Goal: Task Accomplishment & Management: Use online tool/utility

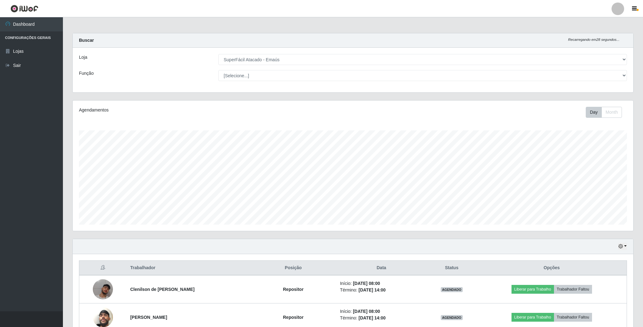
select select "407"
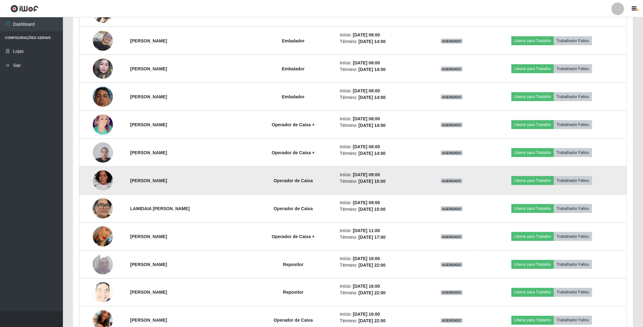
scroll to position [377, 0]
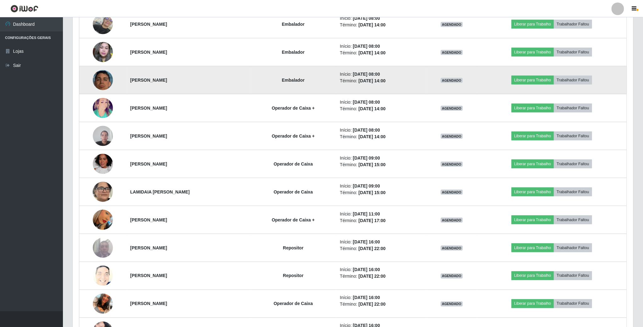
click at [104, 84] on img at bounding box center [103, 80] width 20 height 33
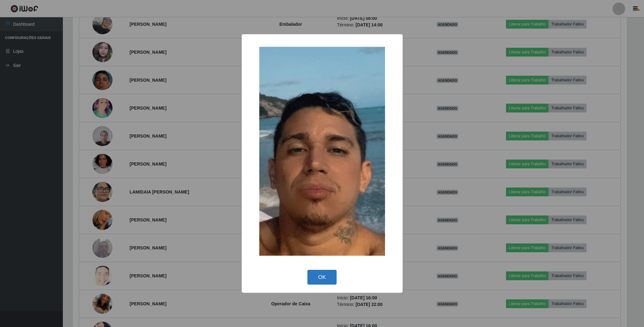
click at [323, 278] on button "OK" at bounding box center [321, 277] width 29 height 15
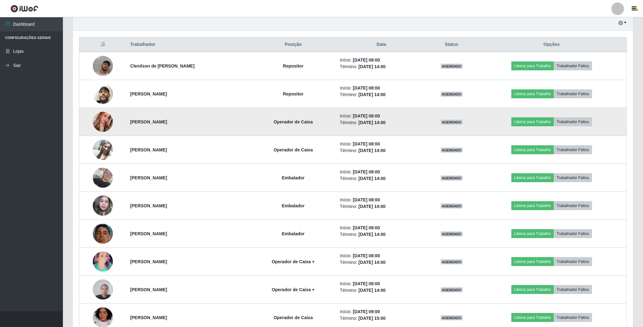
scroll to position [283, 0]
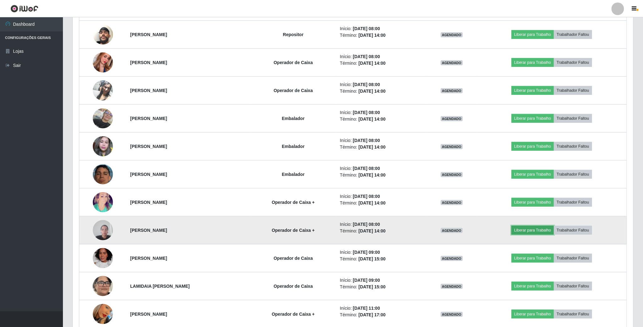
click at [529, 234] on button "Liberar para Trabalho" at bounding box center [532, 230] width 42 height 9
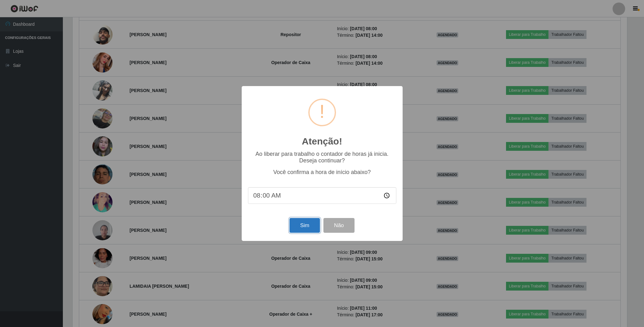
click at [301, 226] on button "Sim" at bounding box center [305, 225] width 30 height 15
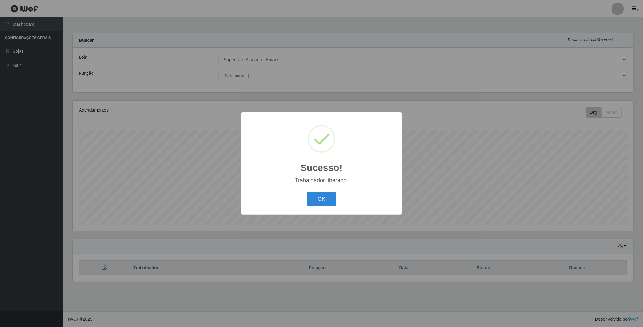
scroll to position [131, 561]
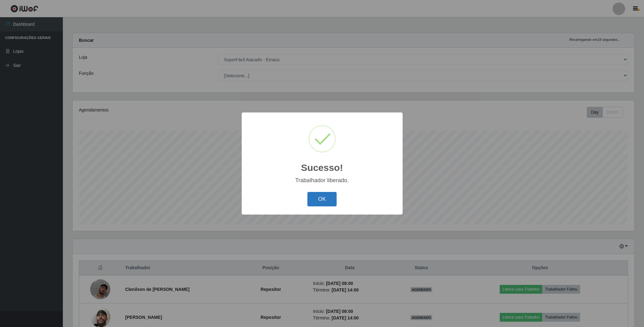
click at [324, 197] on button "OK" at bounding box center [321, 199] width 29 height 15
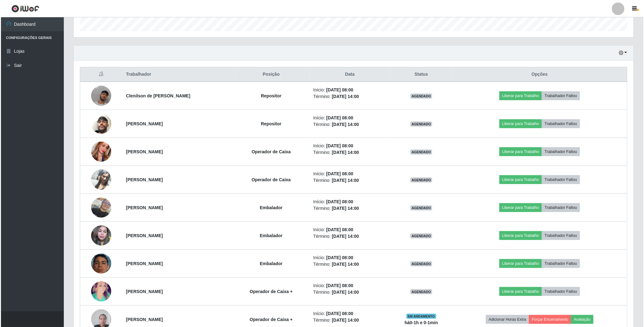
scroll to position [241, 0]
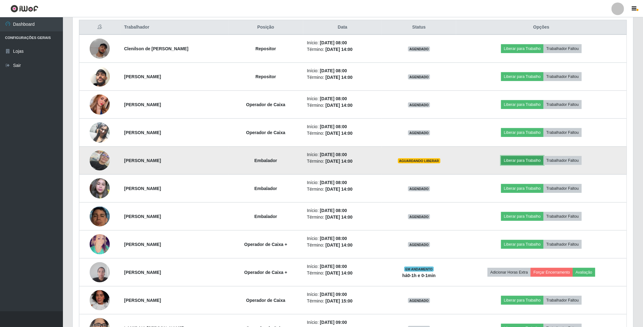
click at [531, 160] on button "Liberar para Trabalho" at bounding box center [522, 160] width 42 height 9
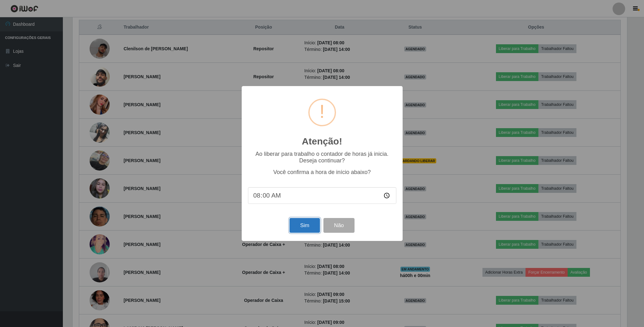
click at [307, 228] on button "Sim" at bounding box center [305, 225] width 30 height 15
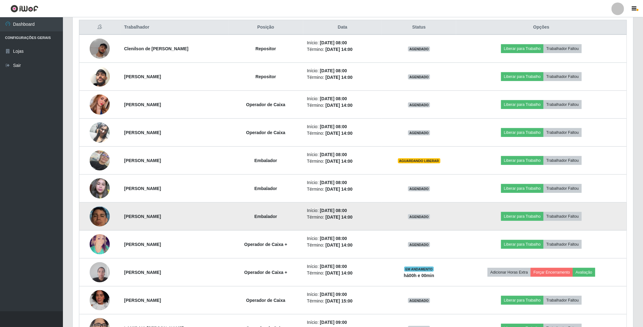
scroll to position [131, 561]
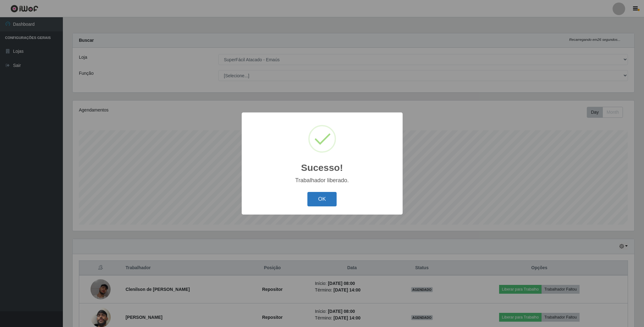
click at [314, 199] on button "OK" at bounding box center [321, 199] width 29 height 15
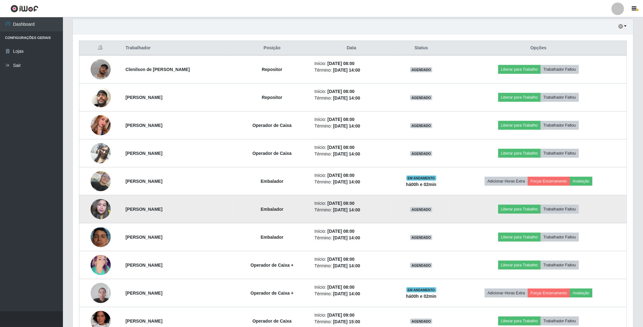
scroll to position [236, 0]
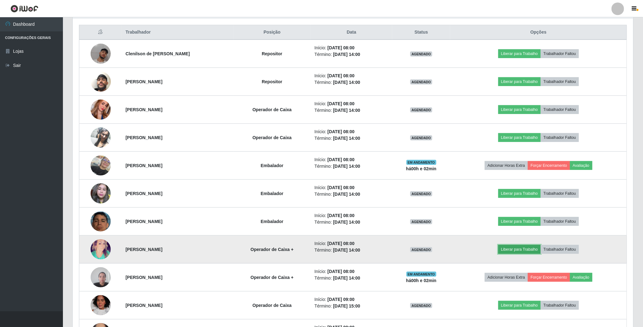
click at [525, 254] on button "Liberar para Trabalho" at bounding box center [519, 249] width 42 height 9
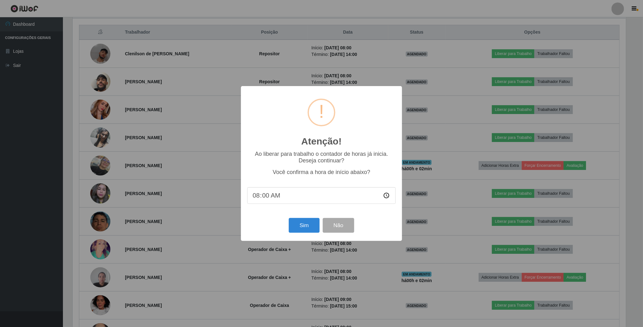
scroll to position [131, 555]
click at [311, 231] on button "Sim" at bounding box center [305, 225] width 30 height 15
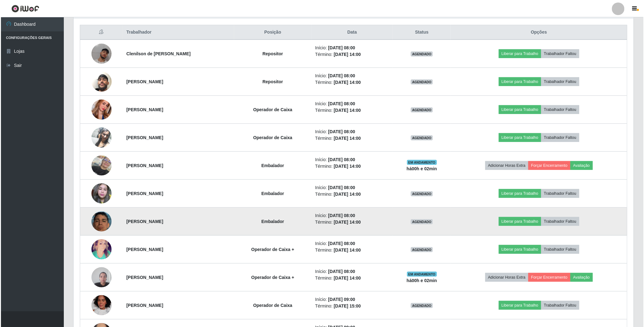
scroll to position [0, 0]
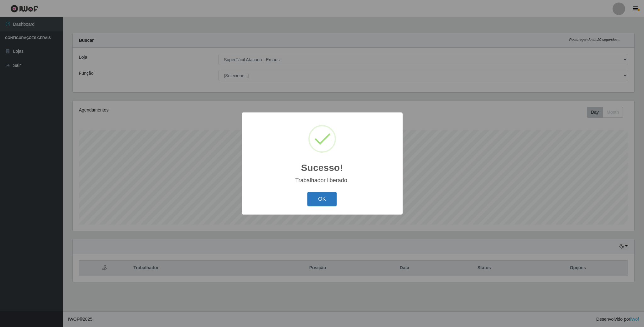
click at [321, 201] on button "OK" at bounding box center [321, 199] width 29 height 15
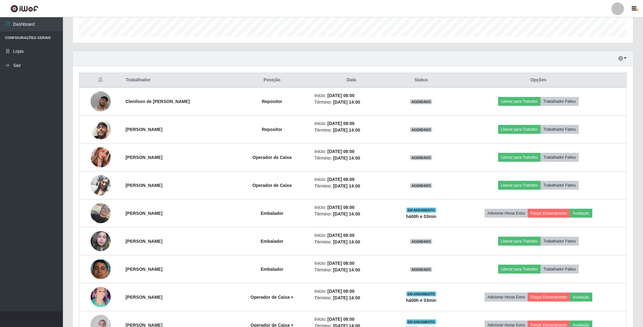
scroll to position [189, 0]
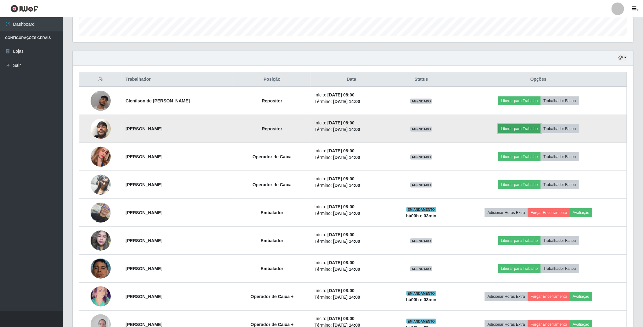
click at [521, 130] on button "Liberar para Trabalho" at bounding box center [519, 129] width 42 height 9
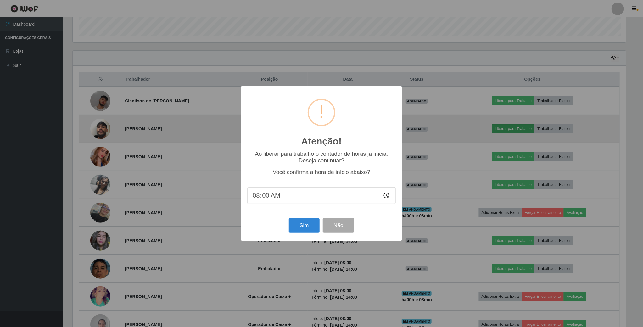
scroll to position [131, 555]
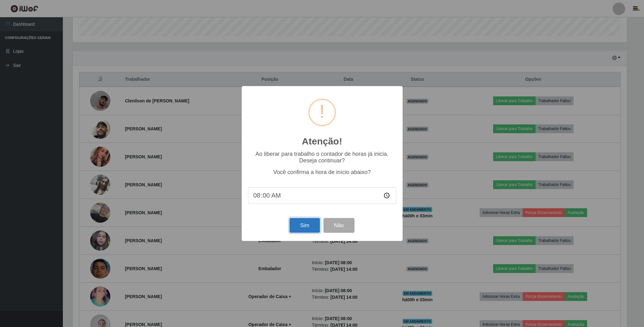
click at [297, 230] on button "Sim" at bounding box center [305, 225] width 30 height 15
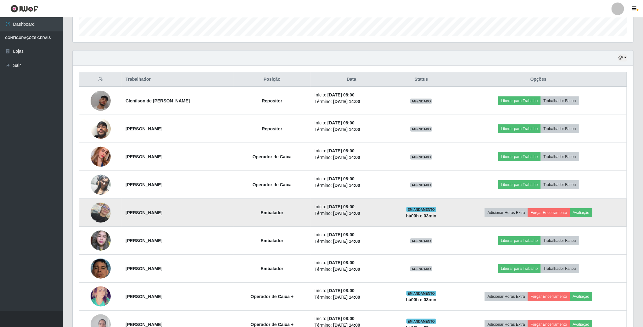
scroll to position [131, 561]
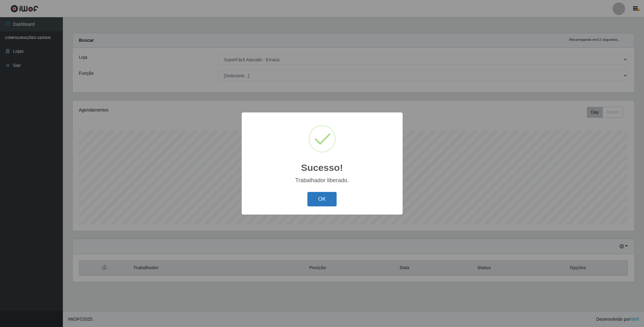
click at [333, 202] on button "OK" at bounding box center [321, 199] width 29 height 15
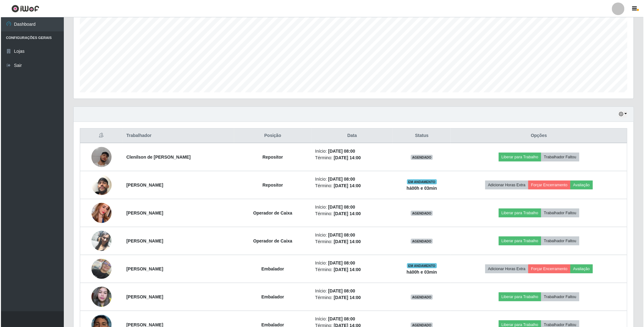
scroll to position [141, 0]
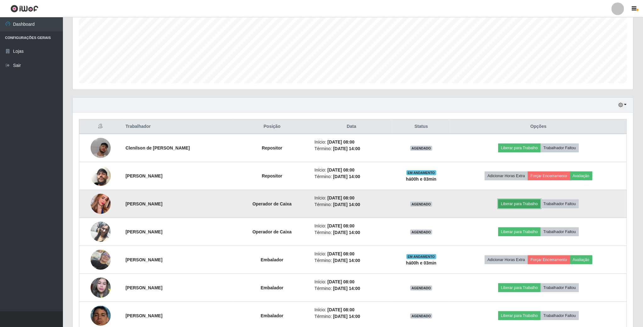
click at [514, 208] on button "Liberar para Trabalho" at bounding box center [519, 204] width 42 height 9
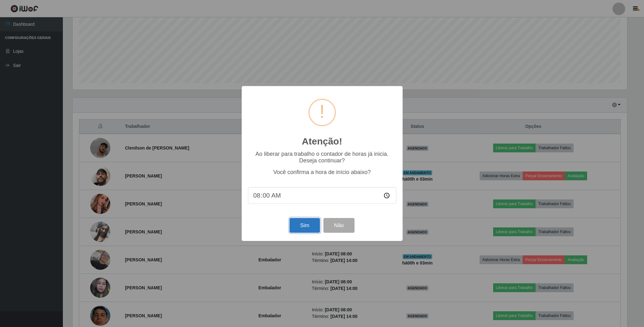
click at [315, 231] on button "Sim" at bounding box center [305, 225] width 30 height 15
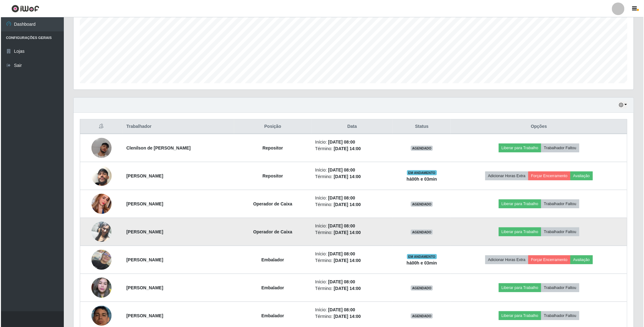
scroll to position [131, 561]
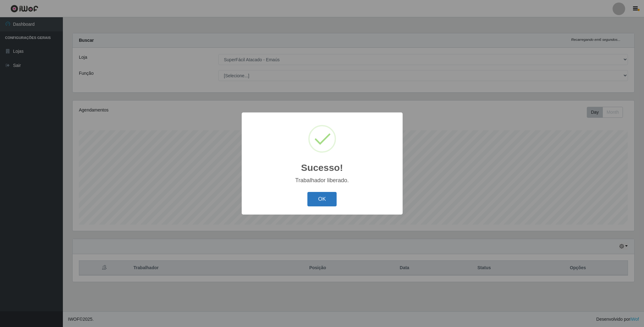
click at [330, 200] on button "OK" at bounding box center [321, 199] width 29 height 15
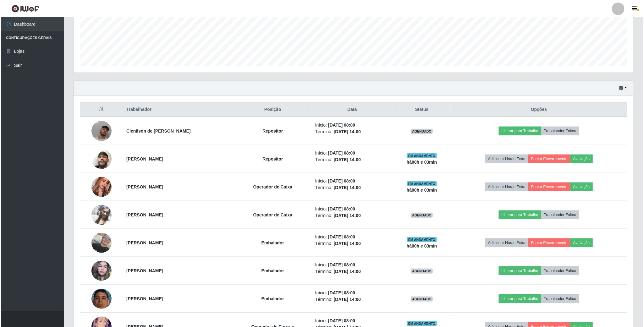
scroll to position [0, 0]
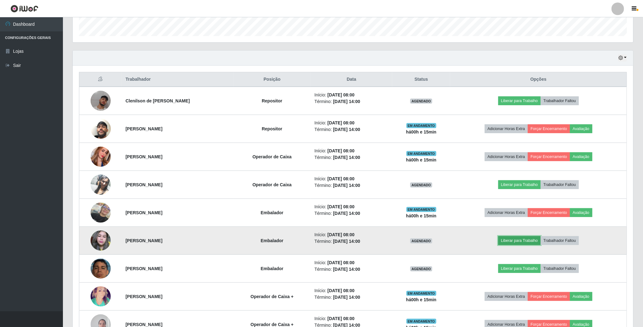
click at [513, 243] on button "Liberar para Trabalho" at bounding box center [519, 240] width 42 height 9
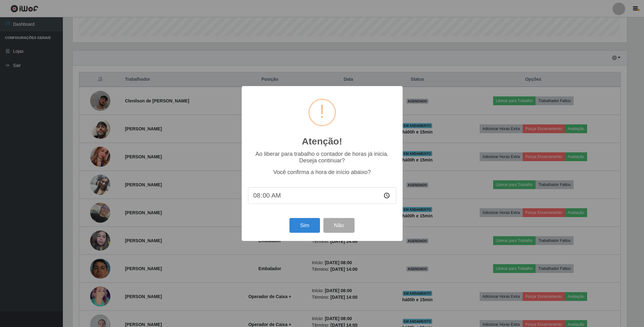
click at [269, 197] on input "08:00" at bounding box center [322, 195] width 148 height 17
click at [266, 197] on input "08:00" at bounding box center [322, 195] width 148 height 17
type input "08:15"
click at [309, 227] on button "Sim" at bounding box center [305, 225] width 30 height 15
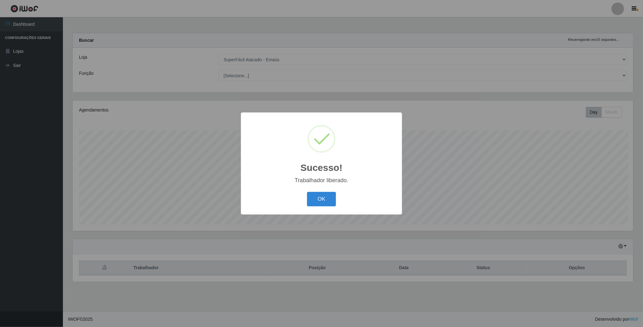
scroll to position [131, 561]
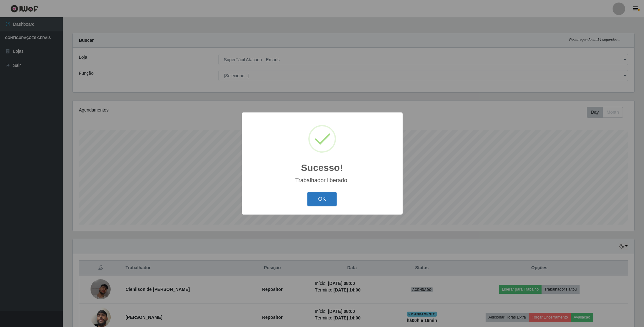
click at [322, 198] on button "OK" at bounding box center [321, 199] width 29 height 15
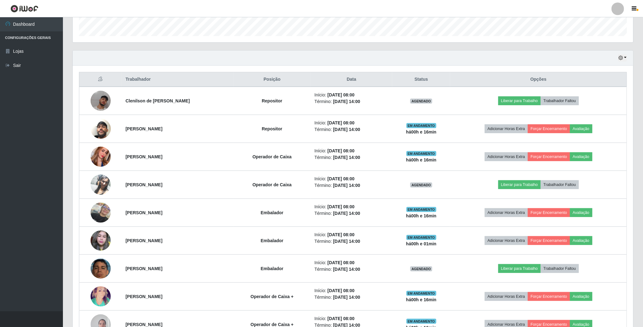
scroll to position [236, 0]
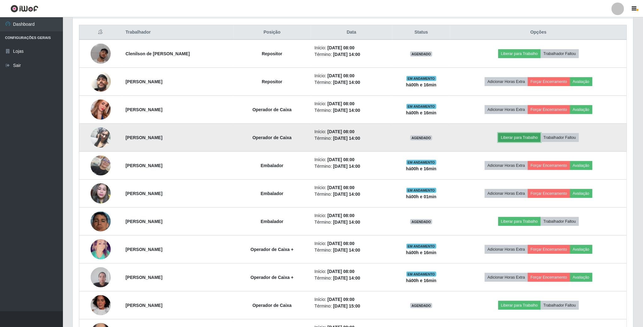
click at [523, 137] on button "Liberar para Trabalho" at bounding box center [519, 137] width 42 height 9
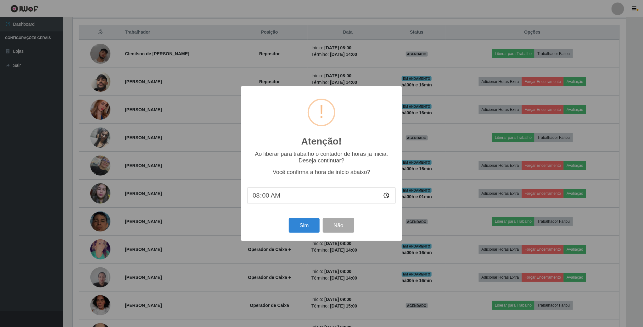
scroll to position [131, 555]
click at [306, 224] on button "Sim" at bounding box center [305, 225] width 30 height 15
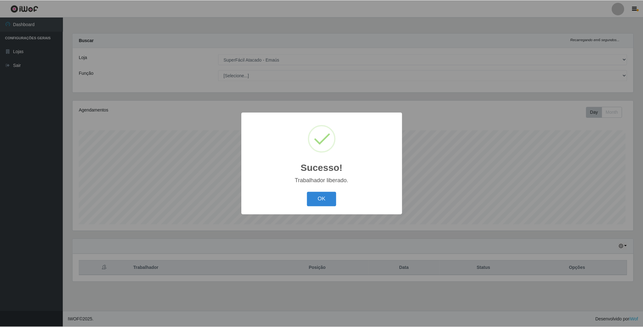
scroll to position [131, 561]
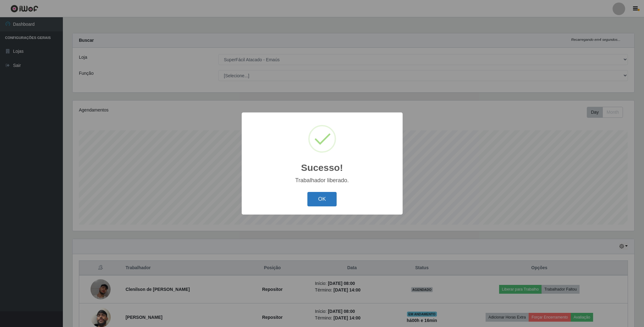
click at [316, 199] on button "OK" at bounding box center [321, 199] width 29 height 15
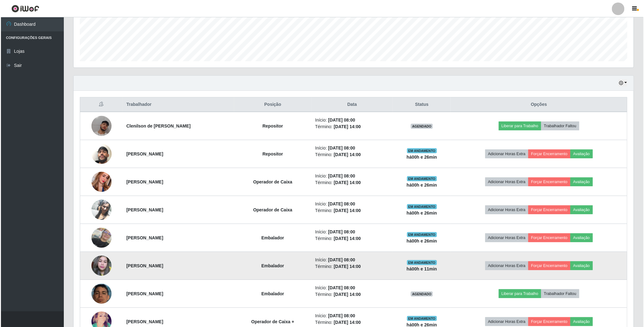
scroll to position [141, 0]
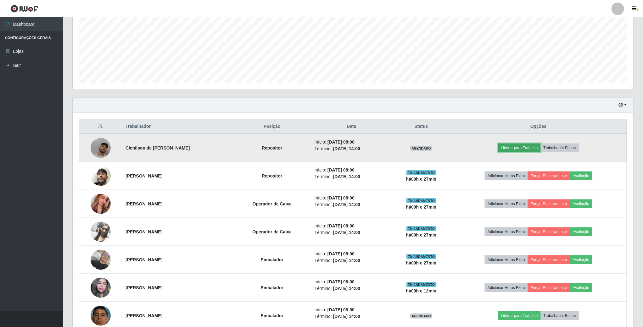
click at [521, 150] on button "Liberar para Trabalho" at bounding box center [519, 148] width 42 height 9
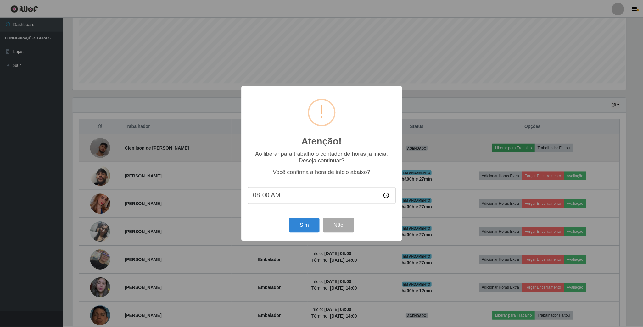
scroll to position [131, 555]
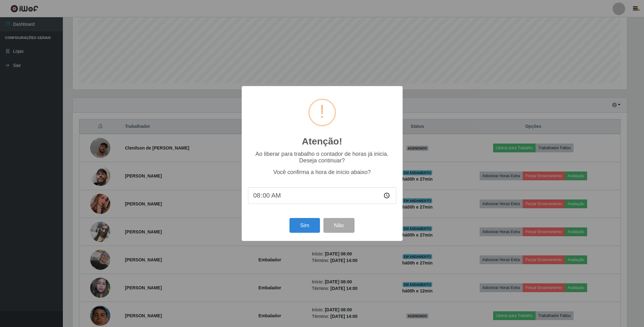
click at [386, 197] on input "08:00" at bounding box center [322, 195] width 148 height 17
type input "08:25"
click at [305, 228] on button "Sim" at bounding box center [305, 225] width 30 height 15
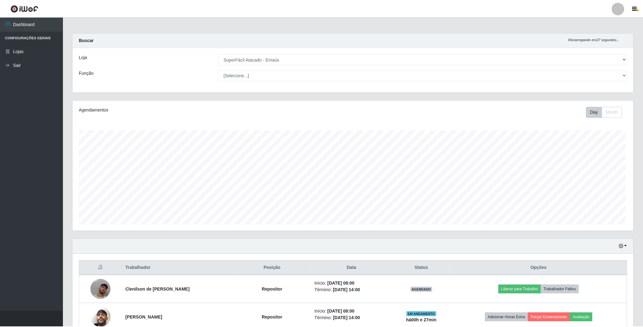
scroll to position [131, 561]
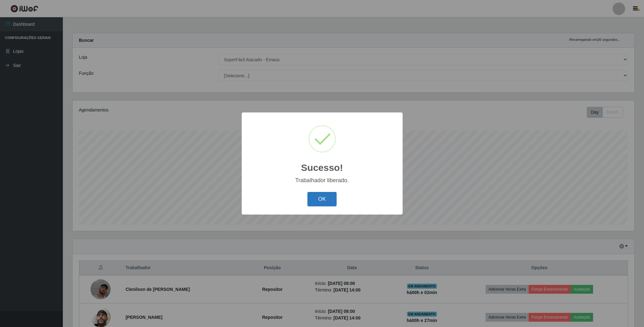
click at [327, 199] on button "OK" at bounding box center [321, 199] width 29 height 15
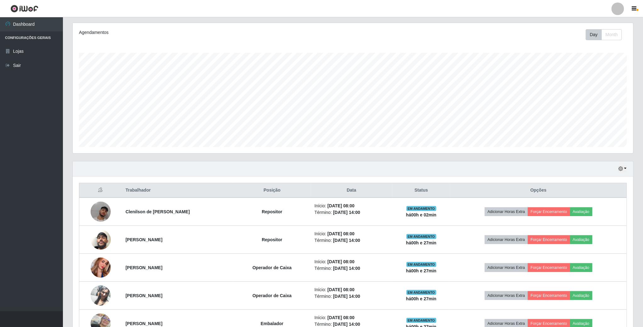
scroll to position [94, 0]
